Goal: Navigation & Orientation: Find specific page/section

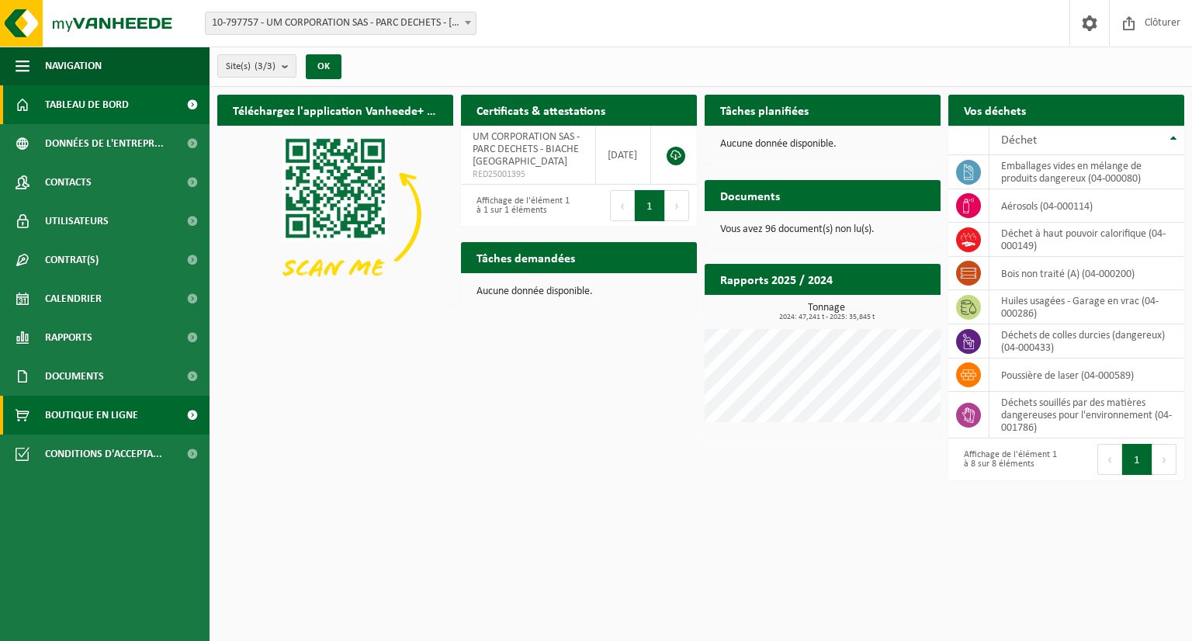
click at [100, 417] on span "Boutique en ligne" at bounding box center [91, 415] width 93 height 39
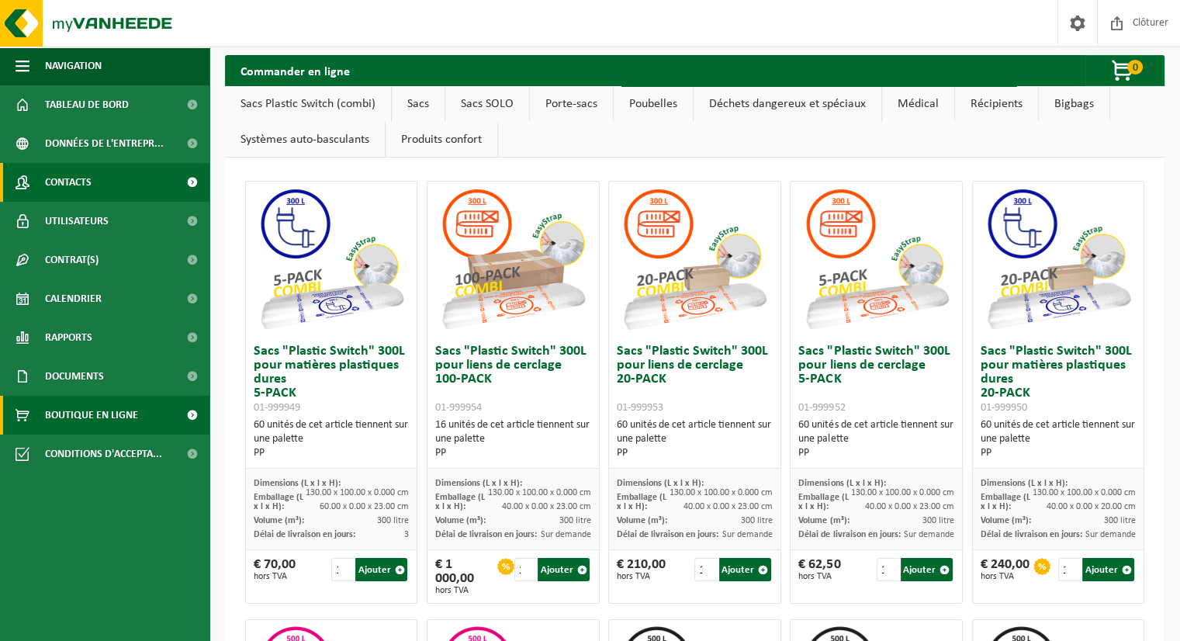
click at [73, 184] on span "Contacts" at bounding box center [68, 182] width 47 height 39
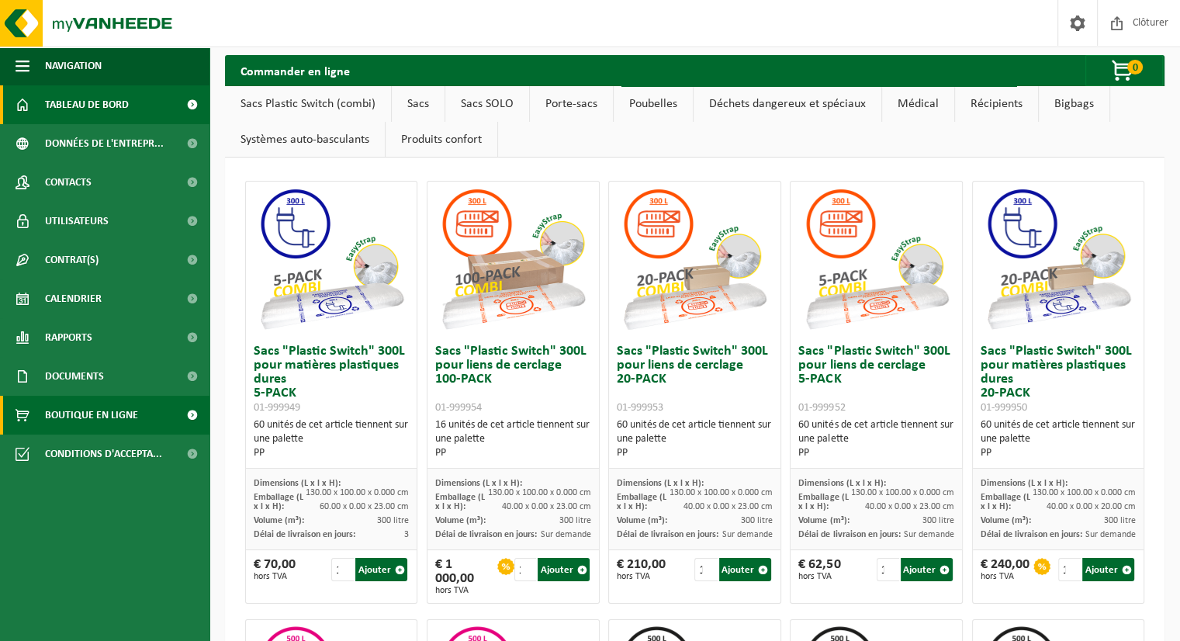
click at [117, 109] on span "Tableau de bord" at bounding box center [87, 104] width 84 height 39
click at [119, 112] on span "Tableau de bord" at bounding box center [87, 104] width 84 height 39
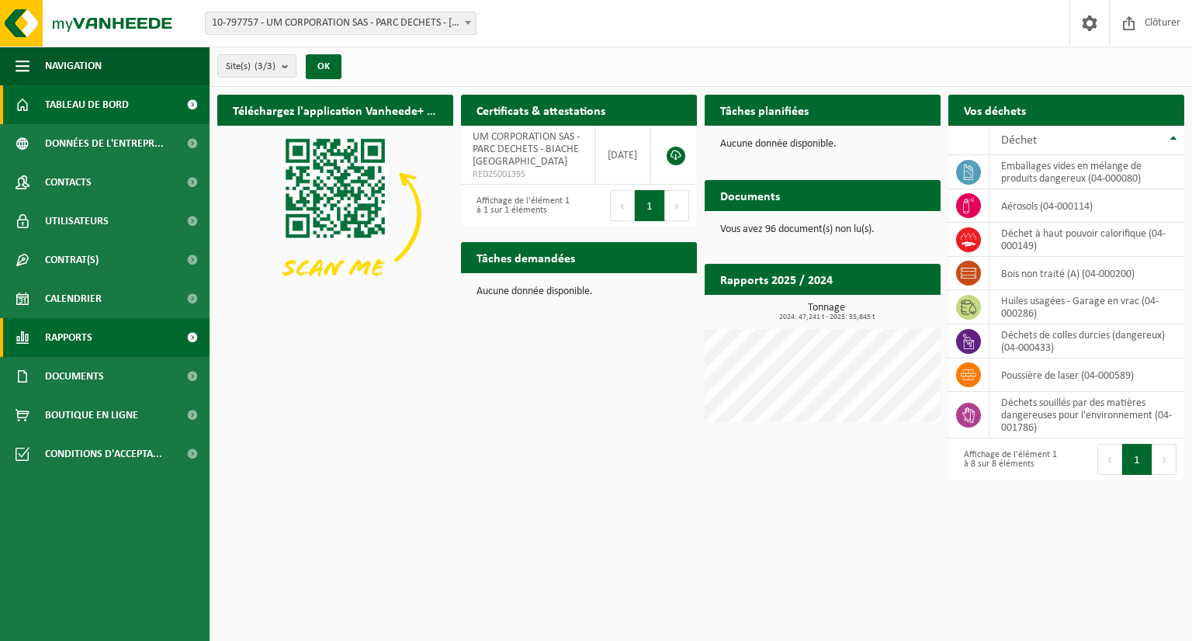
click at [90, 345] on span "Rapports" at bounding box center [68, 337] width 47 height 39
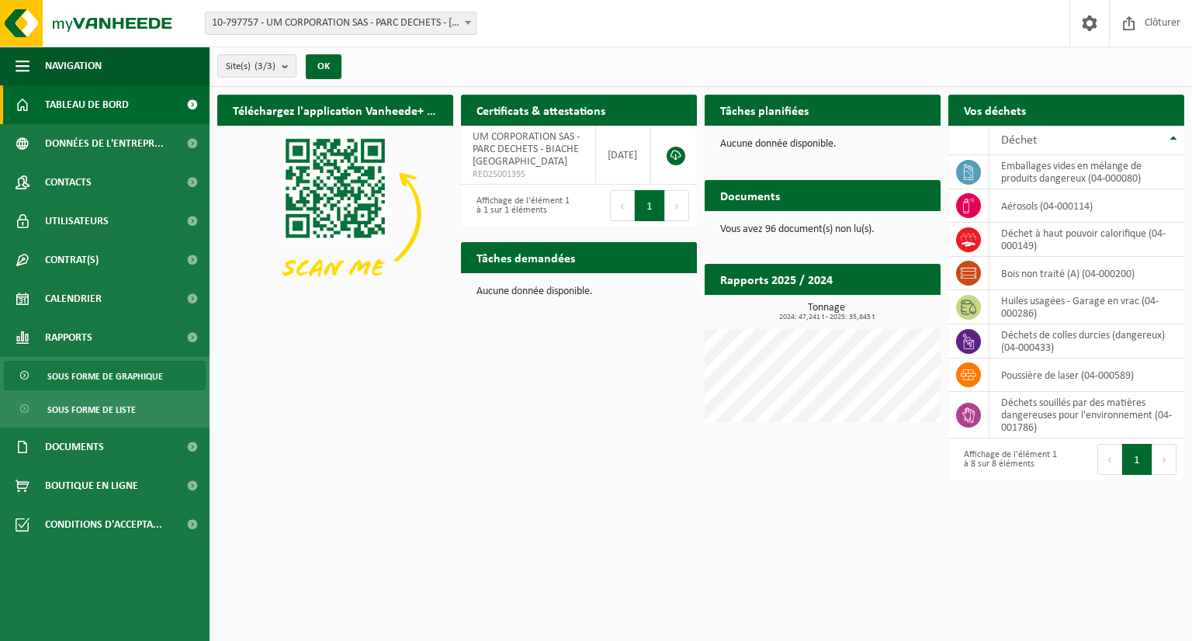
click at [85, 384] on span "Sous forme de graphique" at bounding box center [105, 376] width 116 height 29
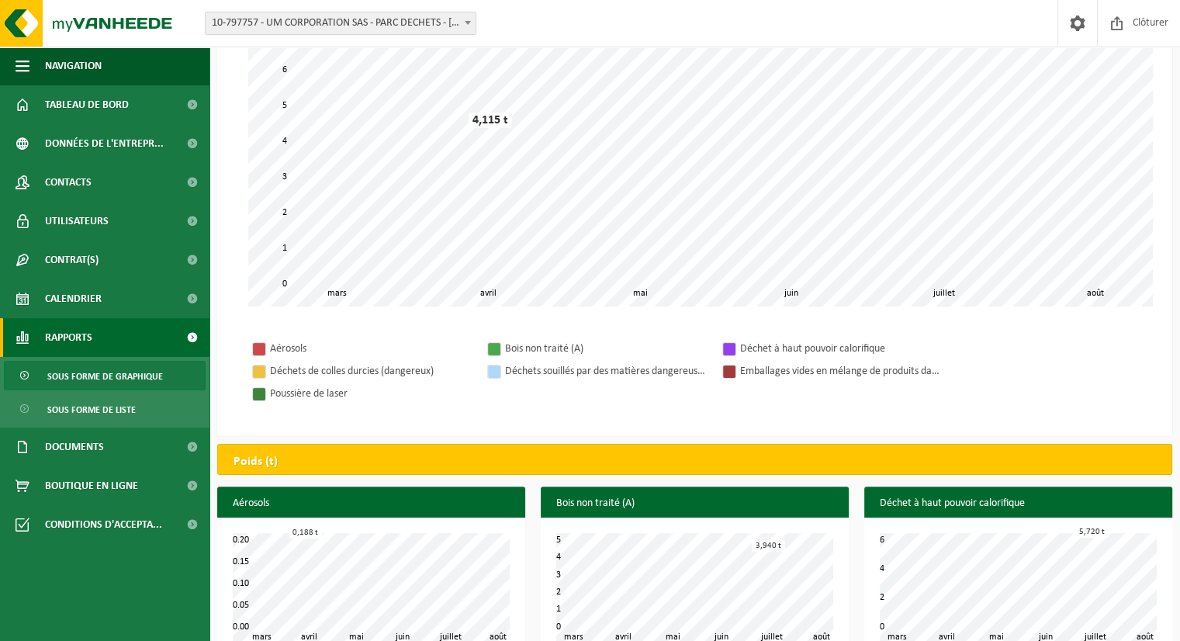
scroll to position [178, 0]
